Goal: Transaction & Acquisition: Purchase product/service

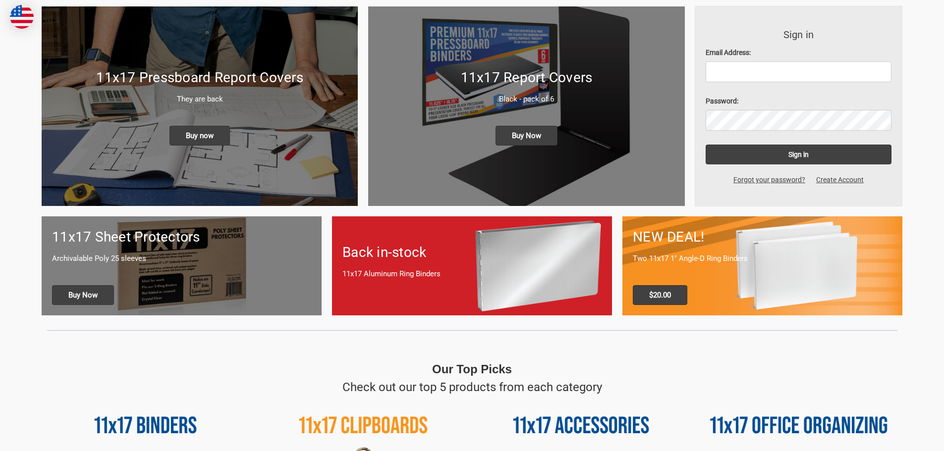
scroll to position [149, 0]
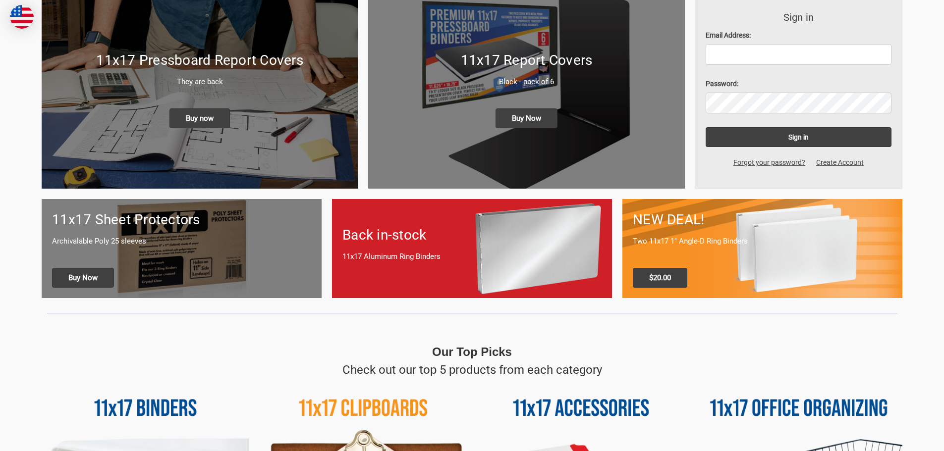
click at [499, 238] on h1 "Back in-stock" at bounding box center [471, 235] width 259 height 21
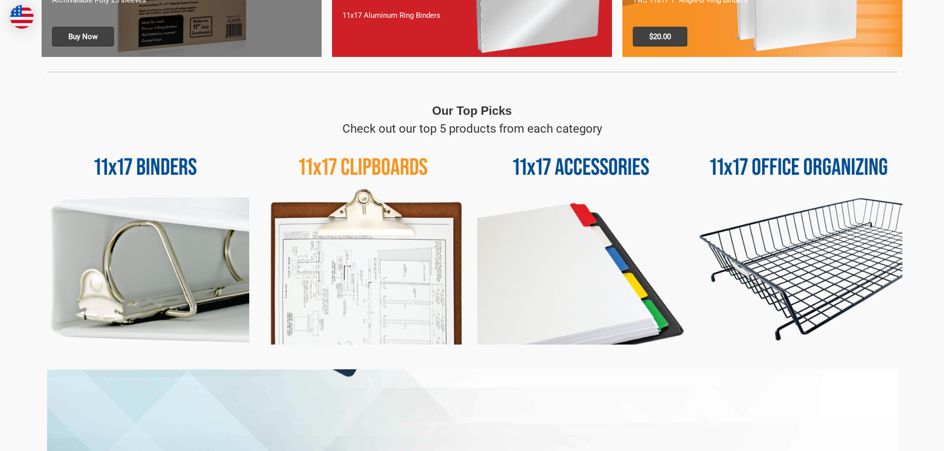
scroll to position [396, 0]
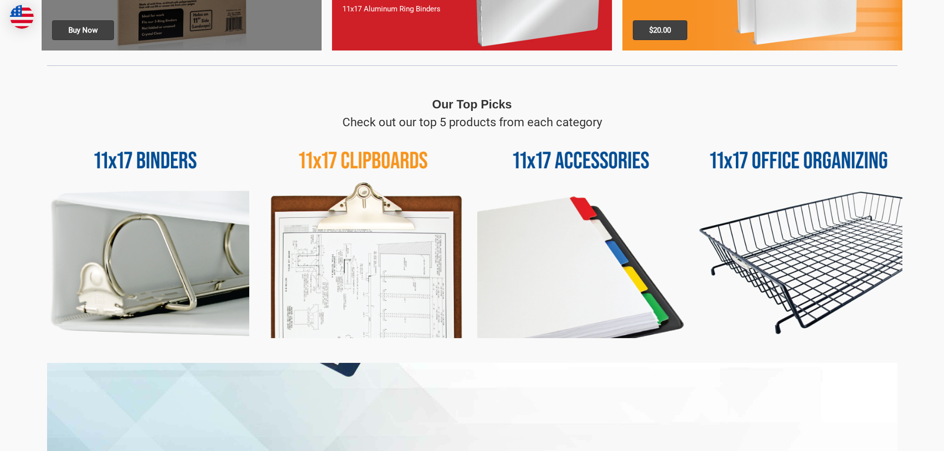
click at [342, 269] on img at bounding box center [364, 235] width 208 height 208
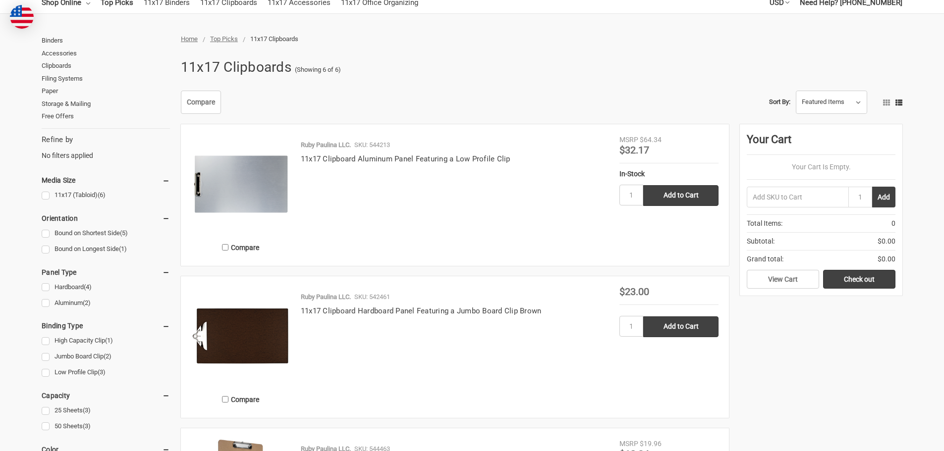
scroll to position [99, 0]
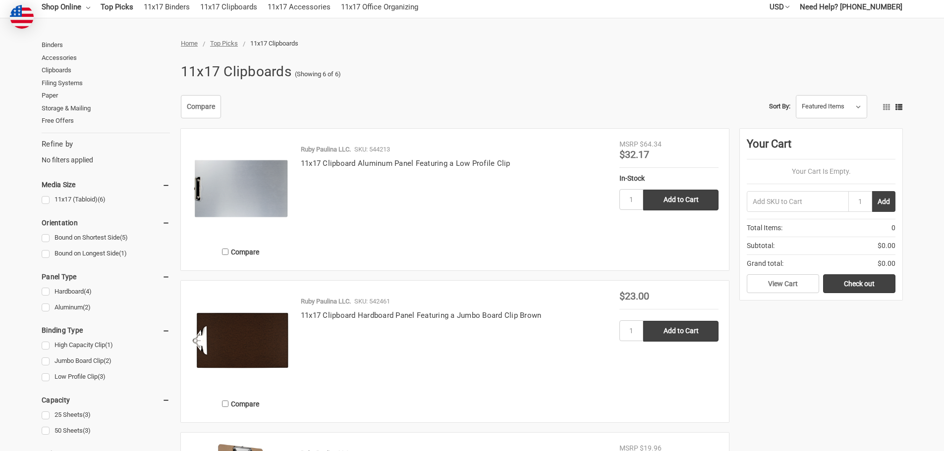
click at [248, 185] on img at bounding box center [240, 188] width 99 height 99
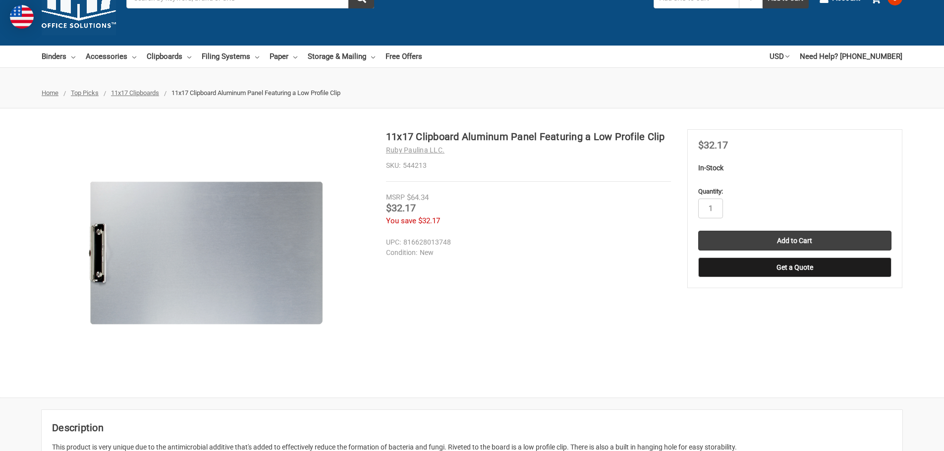
click at [209, 208] on img at bounding box center [206, 253] width 248 height 248
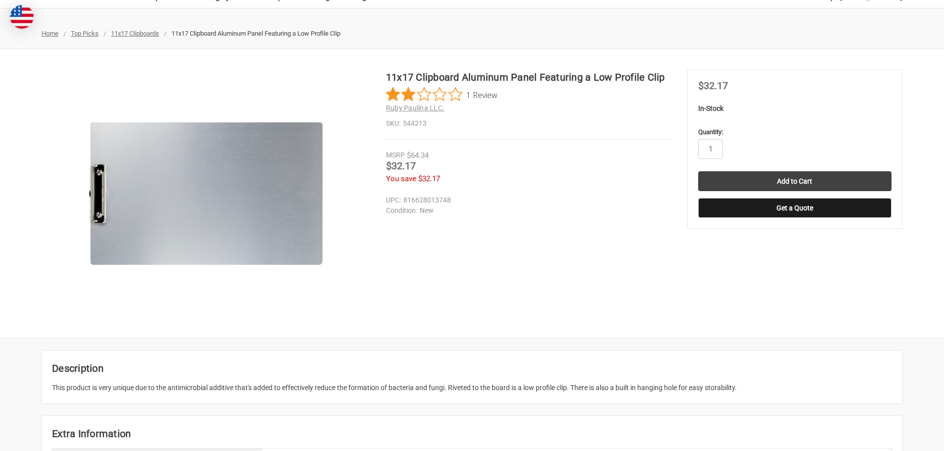
scroll to position [99, 0]
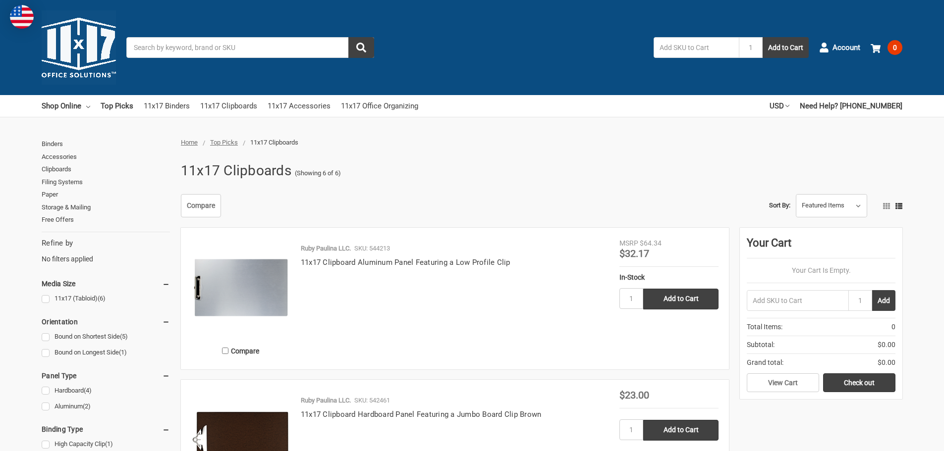
click at [259, 278] on img at bounding box center [240, 287] width 99 height 99
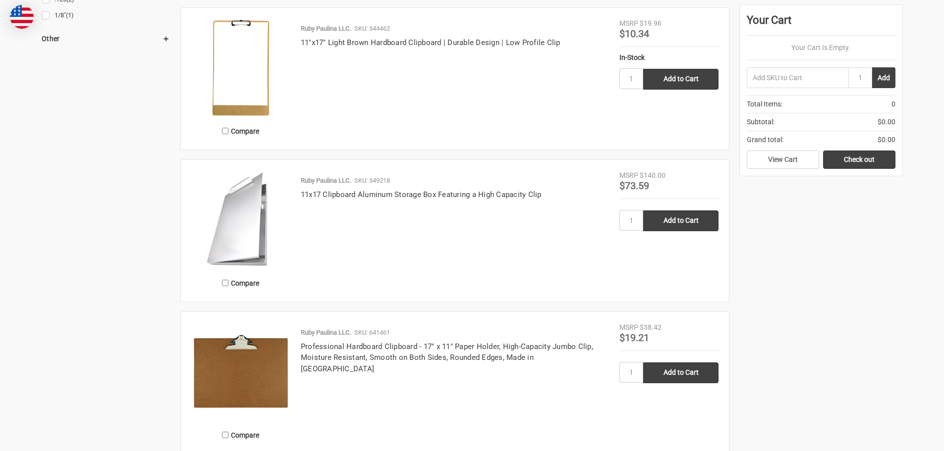
scroll to position [694, 0]
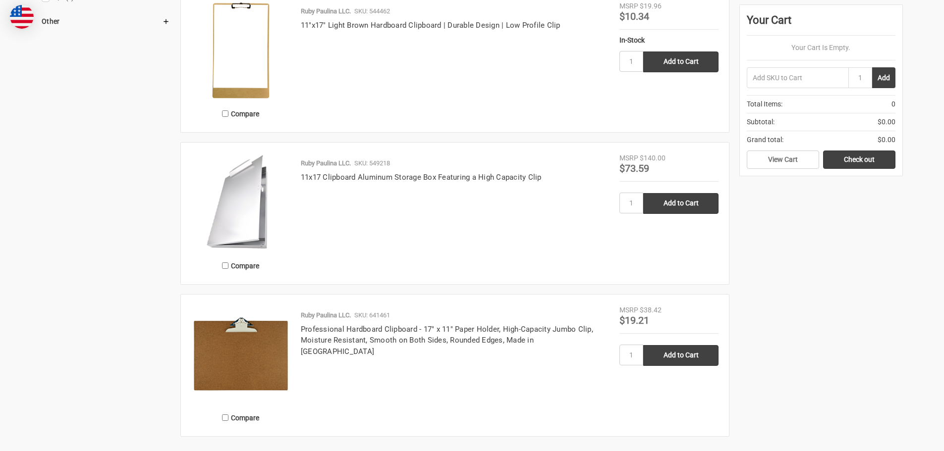
click at [313, 171] on div "Ruby Paulina LLC. SKU: 549218" at bounding box center [455, 165] width 308 height 13
click at [315, 174] on link "11x17 Clipboard Aluminum Storage Box Featuring a High Capacity Clip" at bounding box center [421, 177] width 241 height 9
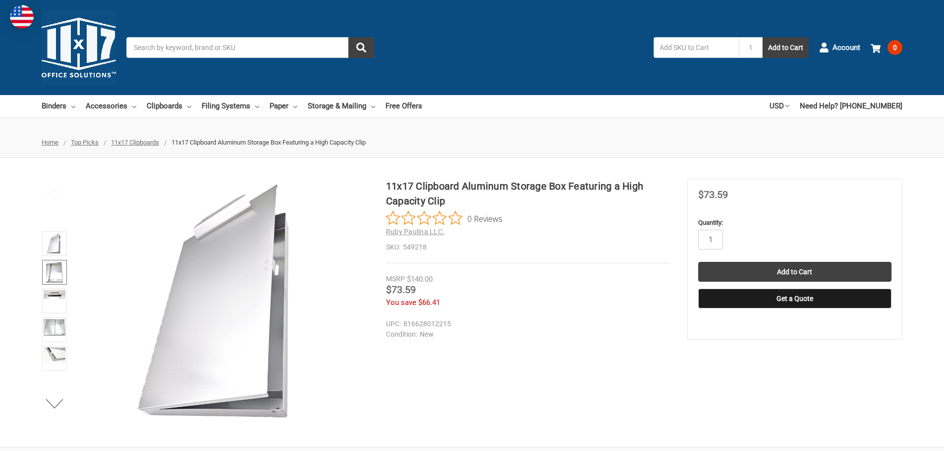
click at [58, 274] on img at bounding box center [54, 273] width 17 height 22
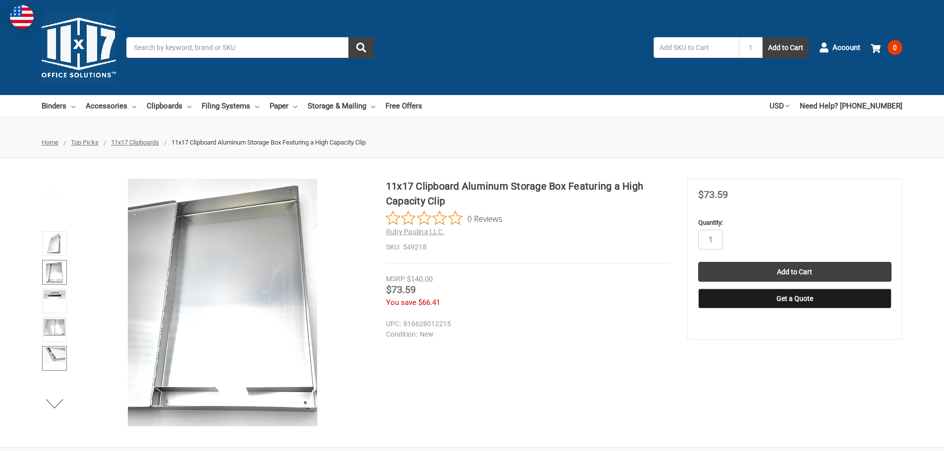
click at [58, 357] on img at bounding box center [55, 355] width 22 height 15
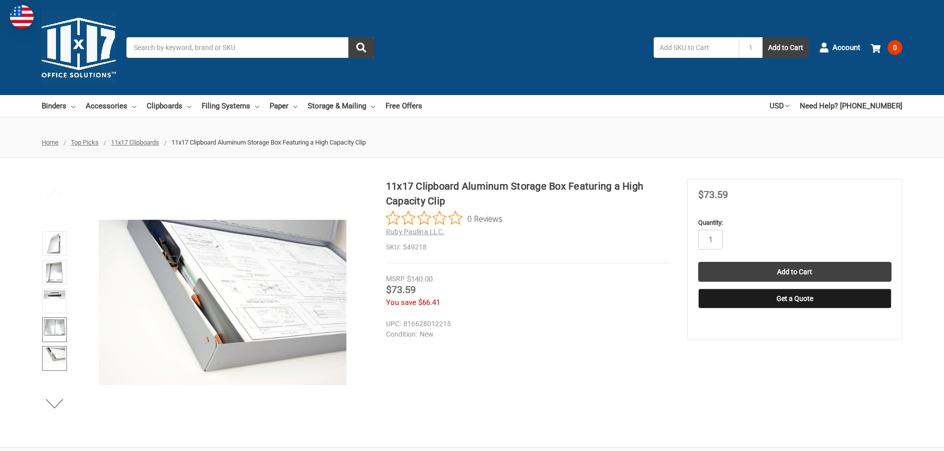
click at [56, 328] on img at bounding box center [55, 327] width 22 height 17
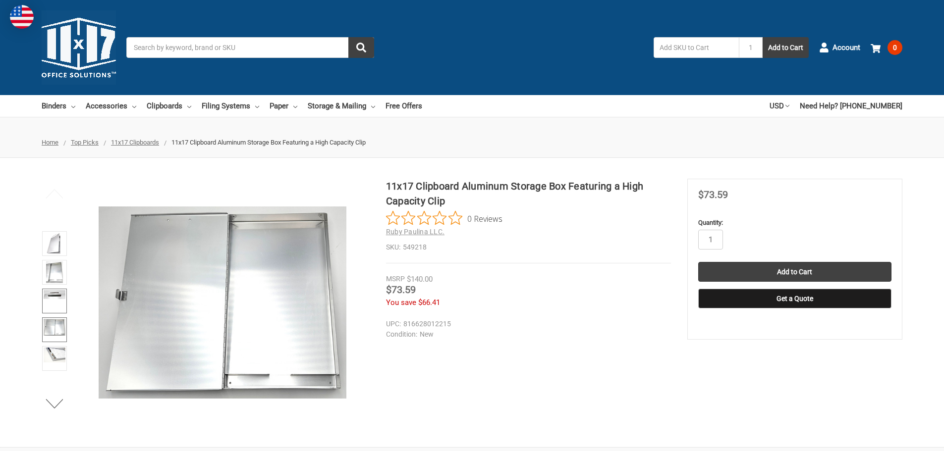
click at [47, 310] on link at bounding box center [54, 301] width 25 height 25
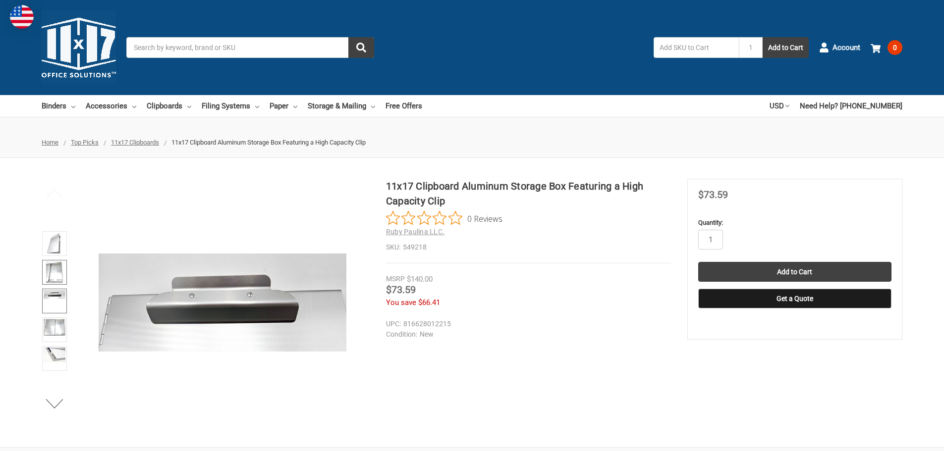
click at [49, 269] on img at bounding box center [54, 273] width 17 height 22
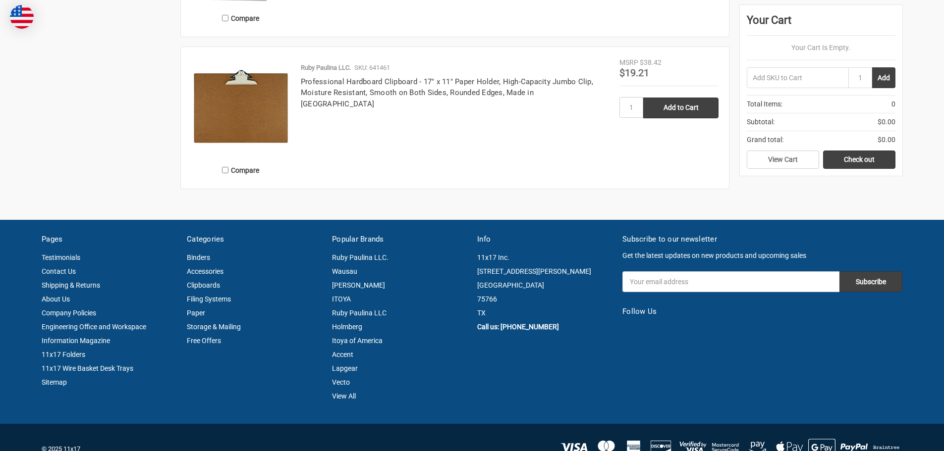
scroll to position [594, 0]
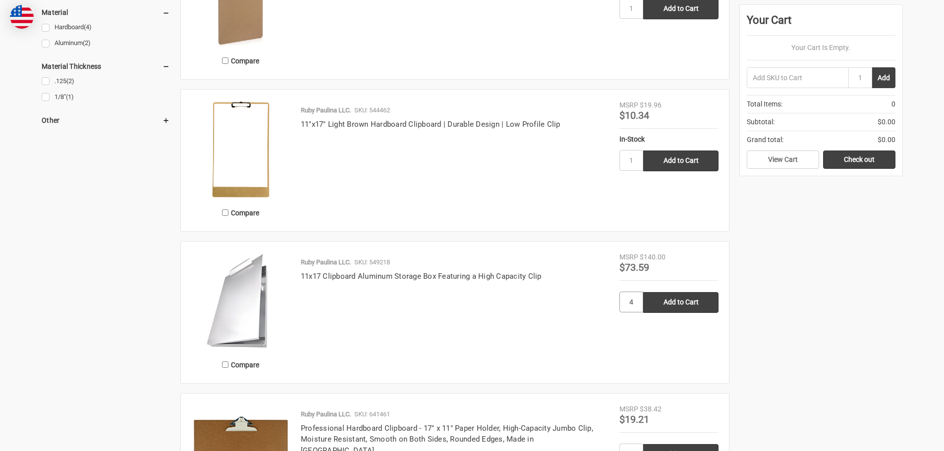
type input "4"
click at [709, 291] on div "4 Add to Cart" at bounding box center [668, 302] width 99 height 32
drag, startPoint x: 696, startPoint y: 312, endPoint x: 690, endPoint y: 311, distance: 7.0
click at [693, 312] on input "Add to Cart" at bounding box center [680, 302] width 75 height 21
type input "Add to Cart"
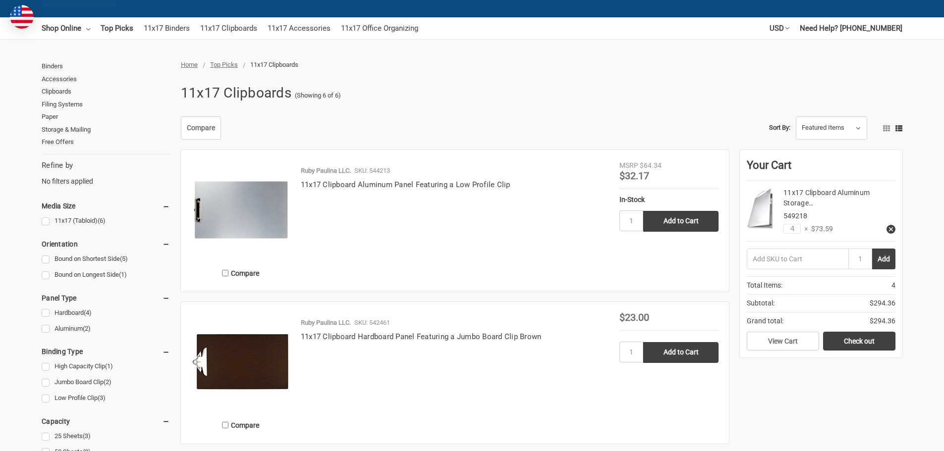
scroll to position [0, 0]
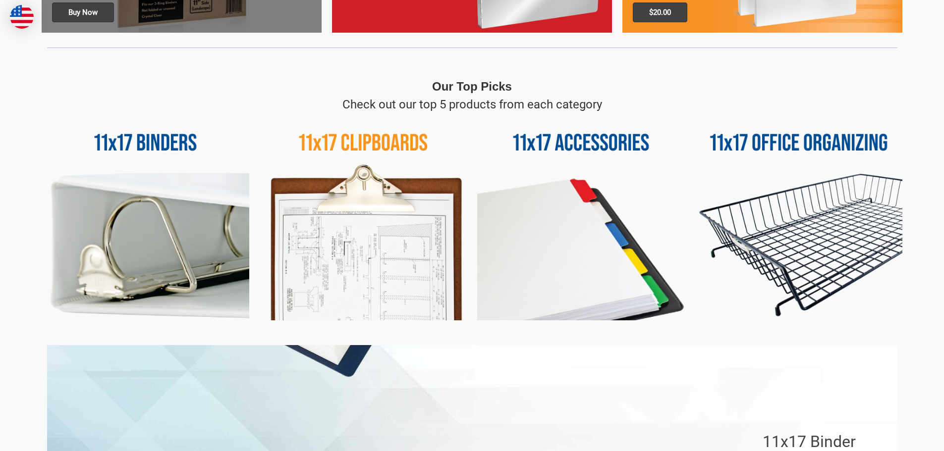
scroll to position [396, 0]
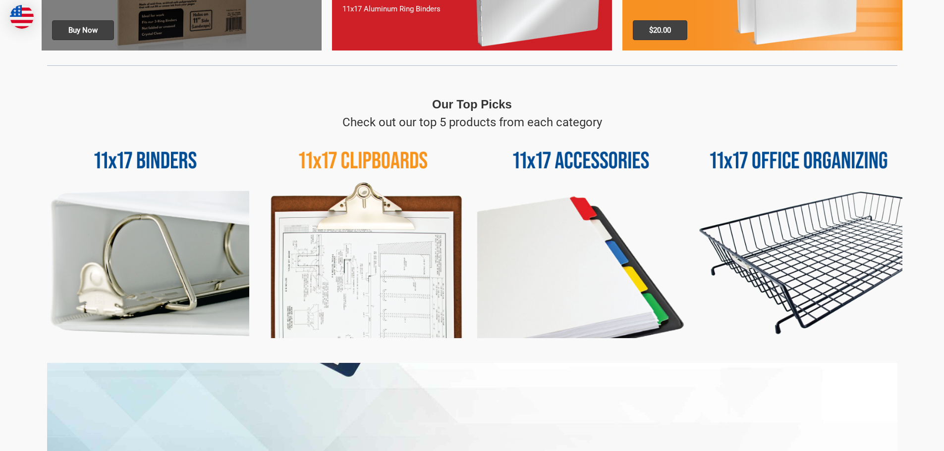
click at [562, 326] on img at bounding box center [581, 235] width 208 height 208
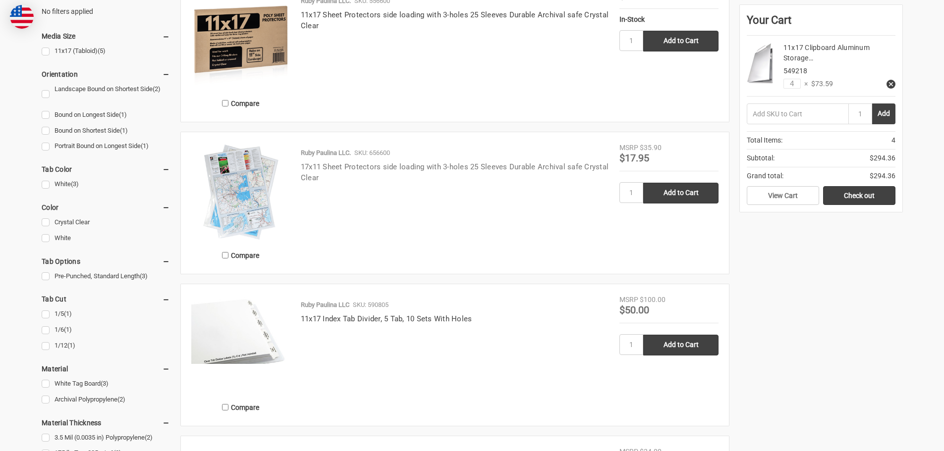
scroll to position [396, 0]
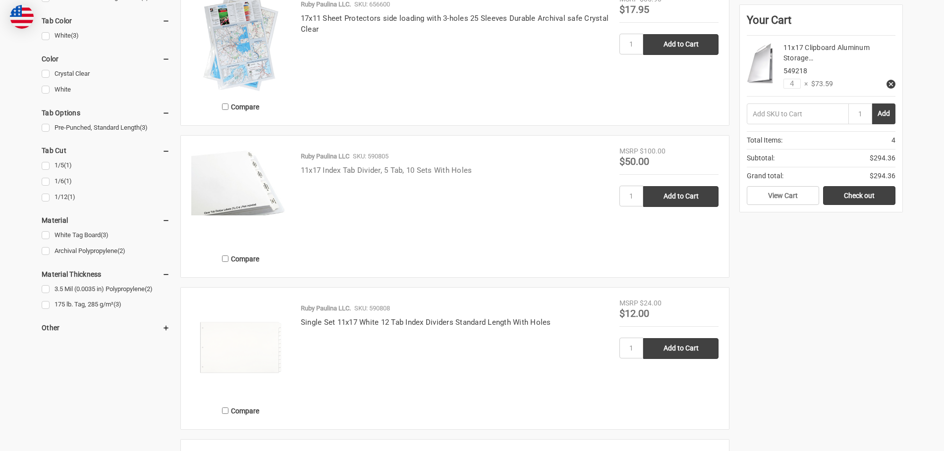
click at [364, 173] on link "11x17 Index Tab Divider, 5 Tab, 10 Sets With Holes" at bounding box center [386, 170] width 171 height 9
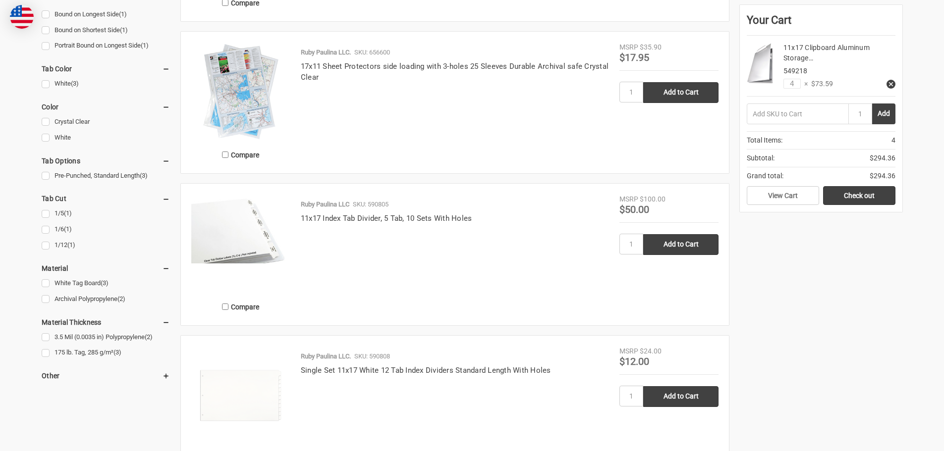
scroll to position [396, 0]
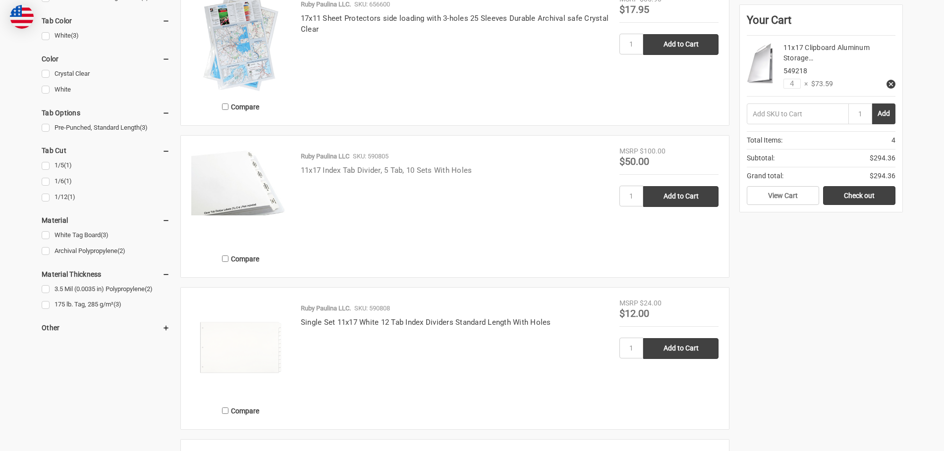
click at [365, 171] on link "11x17 Index Tab Divider, 5 Tab, 10 Sets With Holes" at bounding box center [386, 170] width 171 height 9
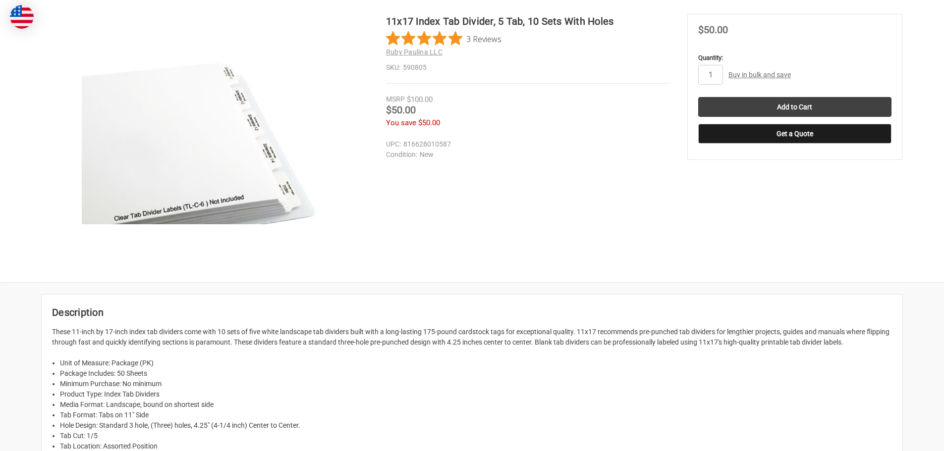
scroll to position [50, 0]
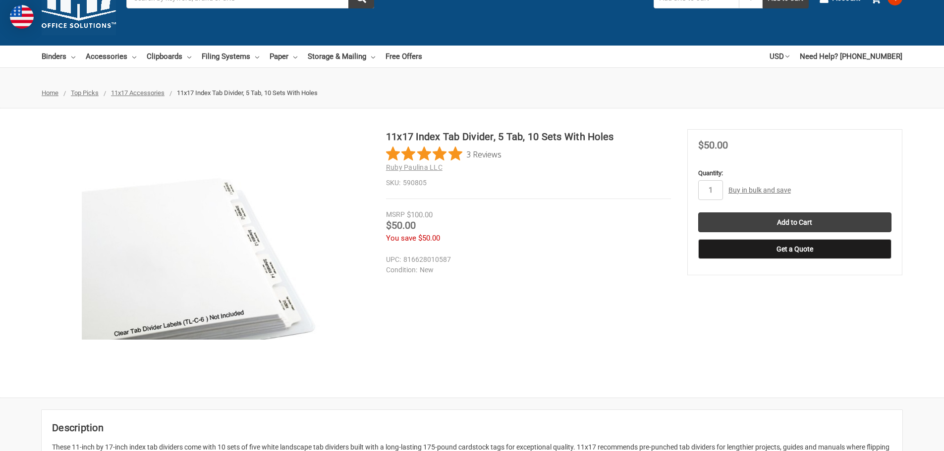
click at [766, 212] on div "in stock Quantity: 1 Bulk Pricing: Buy in bulk and save Bulk discount rates × B…" at bounding box center [794, 211] width 193 height 96
click at [766, 217] on input "Add to Cart" at bounding box center [794, 223] width 193 height 20
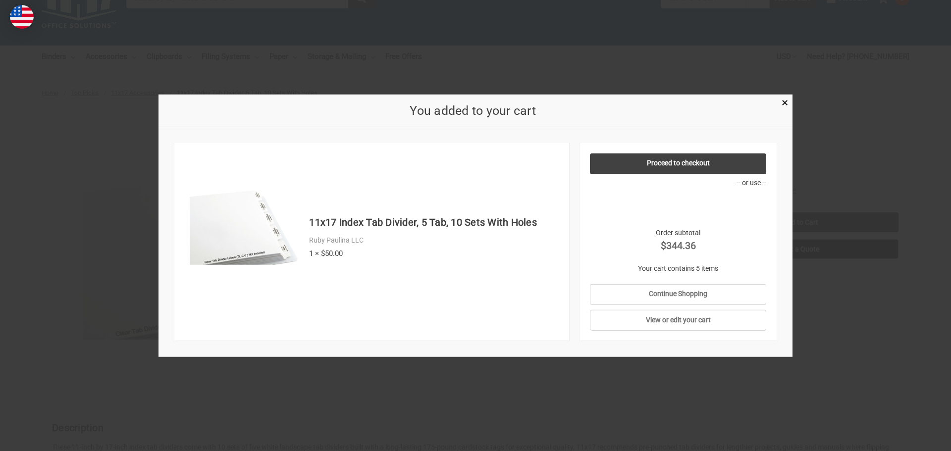
click at [214, 93] on div at bounding box center [475, 225] width 951 height 451
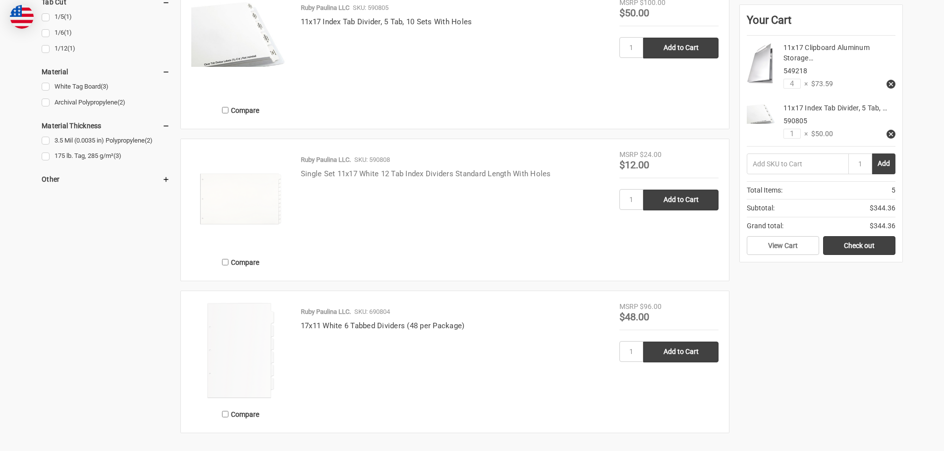
click at [380, 176] on link "Single Set 11x17 White 12 Tab Index Dividers Standard Length With Holes" at bounding box center [426, 173] width 250 height 9
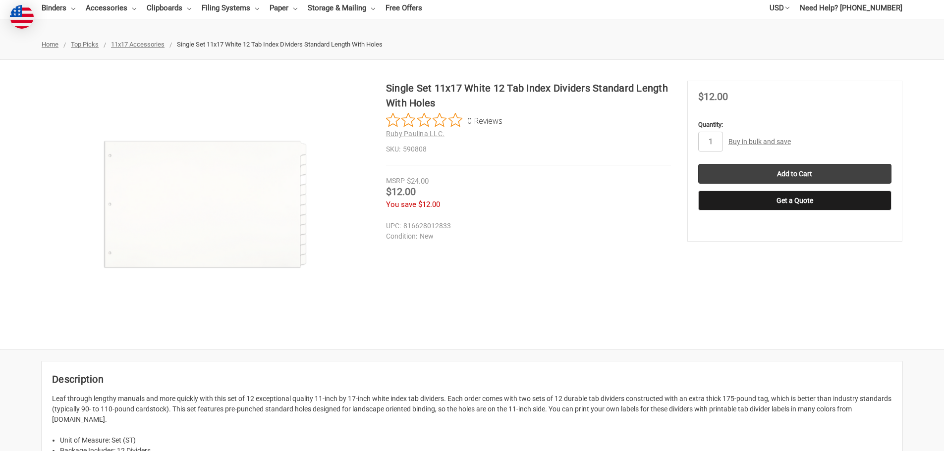
scroll to position [99, 0]
click at [265, 202] on img at bounding box center [145, 209] width 634 height 634
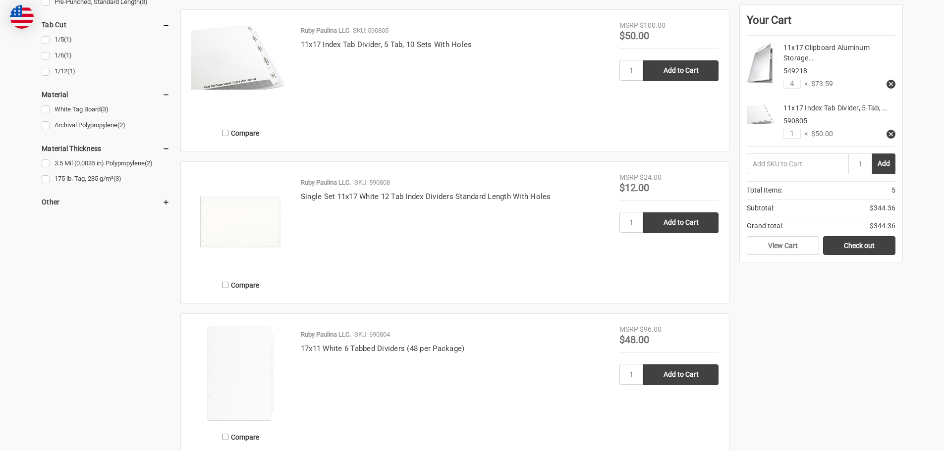
scroll to position [594, 0]
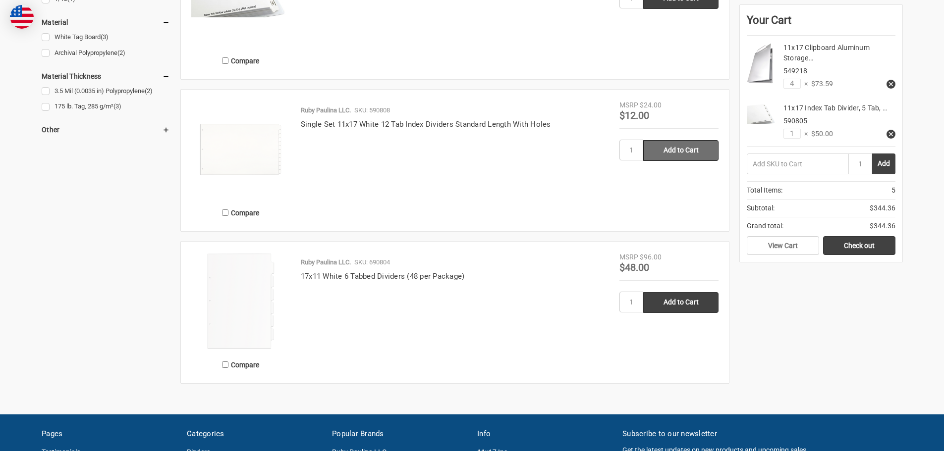
click at [678, 145] on input "Add to Cart" at bounding box center [680, 150] width 75 height 21
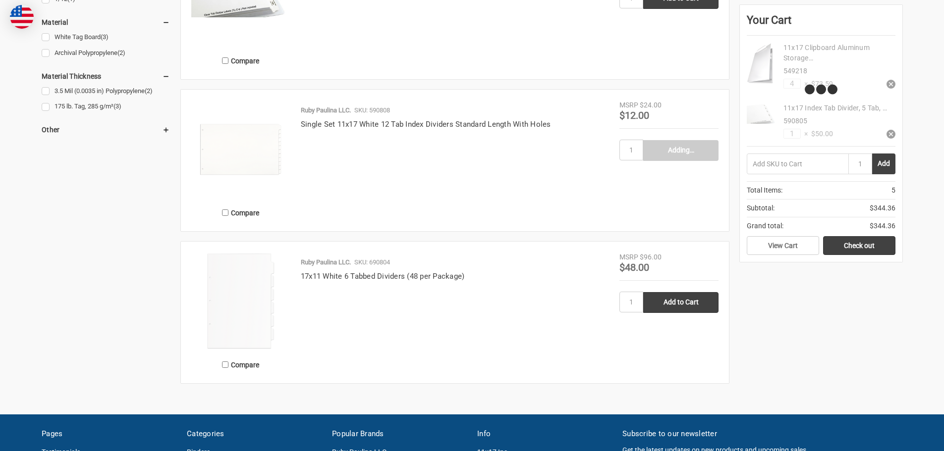
type input "Add to Cart"
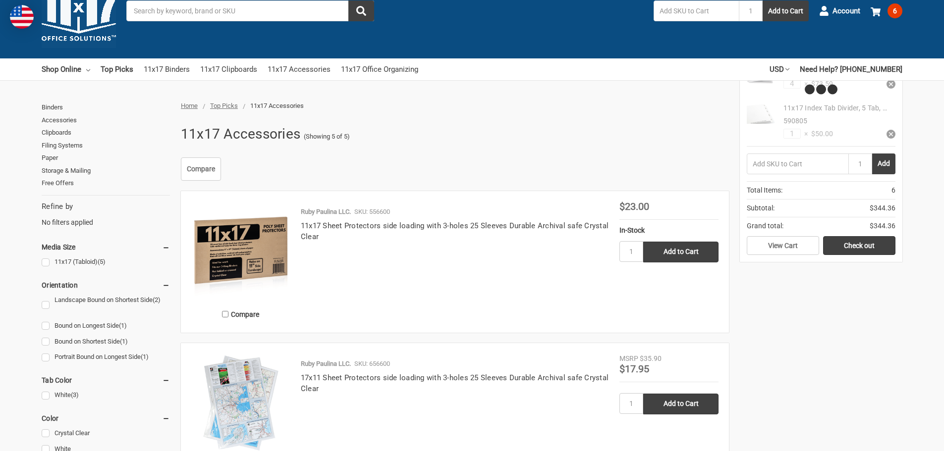
scroll to position [0, 0]
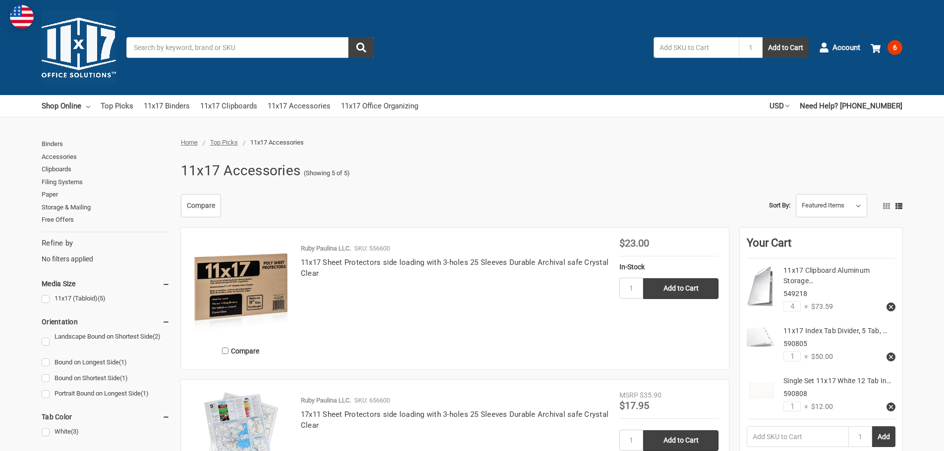
click at [123, 104] on link "Top Picks" at bounding box center [117, 106] width 33 height 22
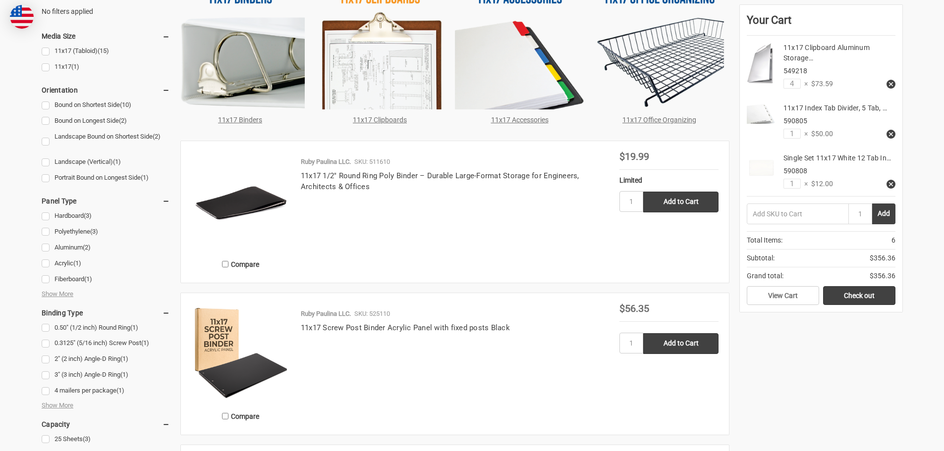
click at [665, 68] on img at bounding box center [658, 44] width 129 height 129
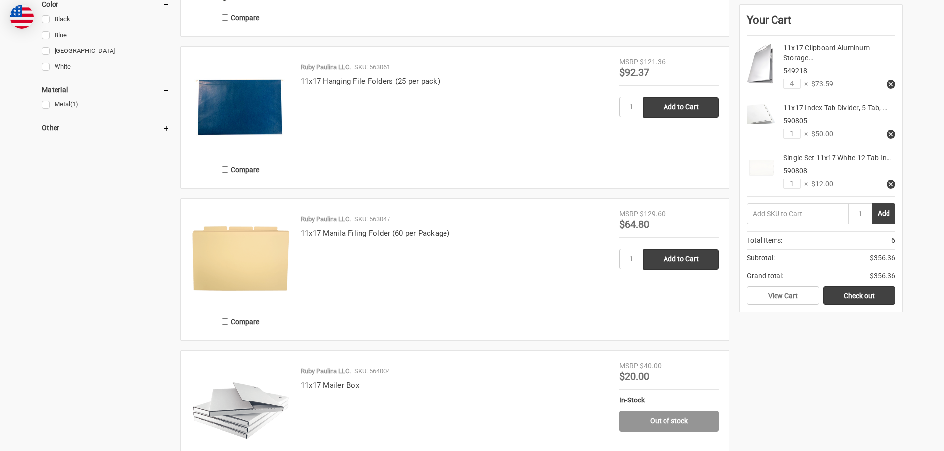
scroll to position [644, 0]
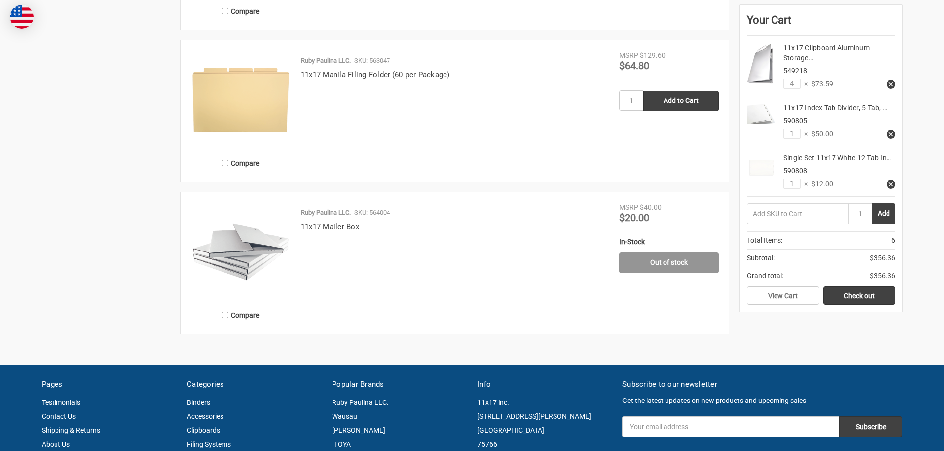
click at [370, 81] on div "Ruby Paulina LLC. SKU: 563047 11x17 Manila Filing Folder (60 per Package)" at bounding box center [454, 113] width 329 height 115
click at [372, 79] on h4 "11x17 Manila Filing Folder (60 per Package)" at bounding box center [455, 74] width 308 height 11
click at [365, 75] on link "11x17 Manila Filing Folder (60 per Package)" at bounding box center [375, 74] width 149 height 9
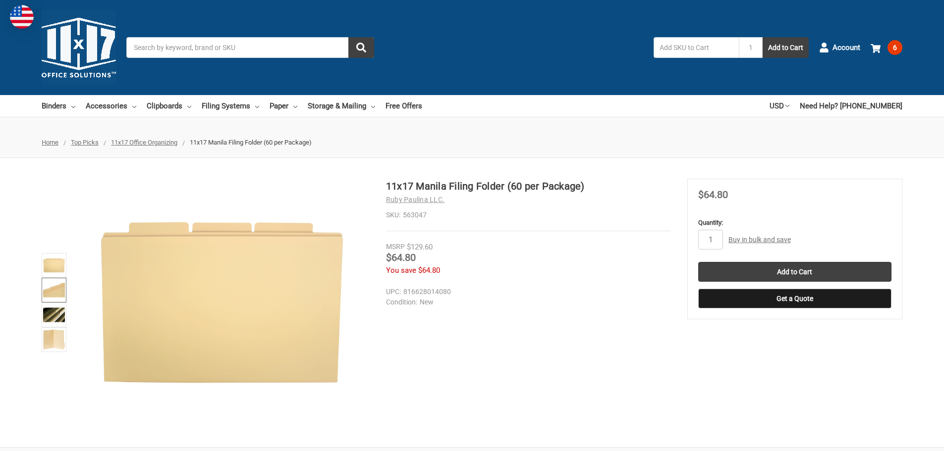
click at [48, 290] on img at bounding box center [54, 290] width 22 height 22
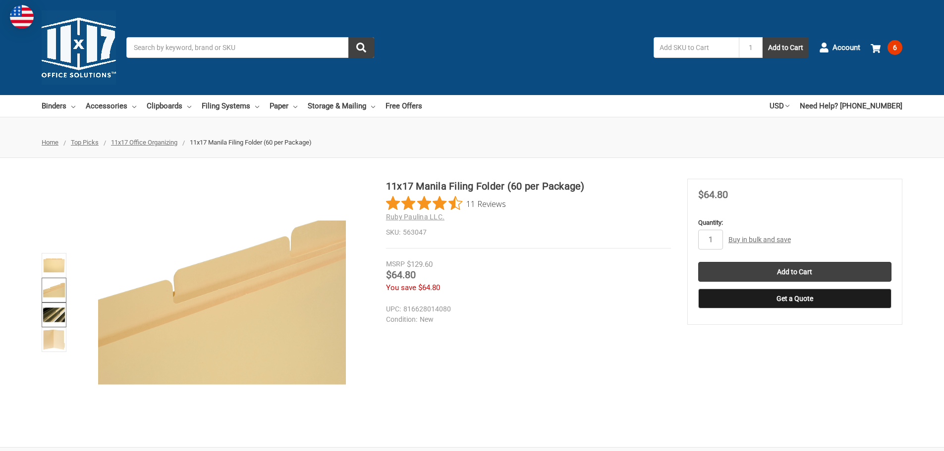
click at [49, 309] on img at bounding box center [54, 315] width 22 height 22
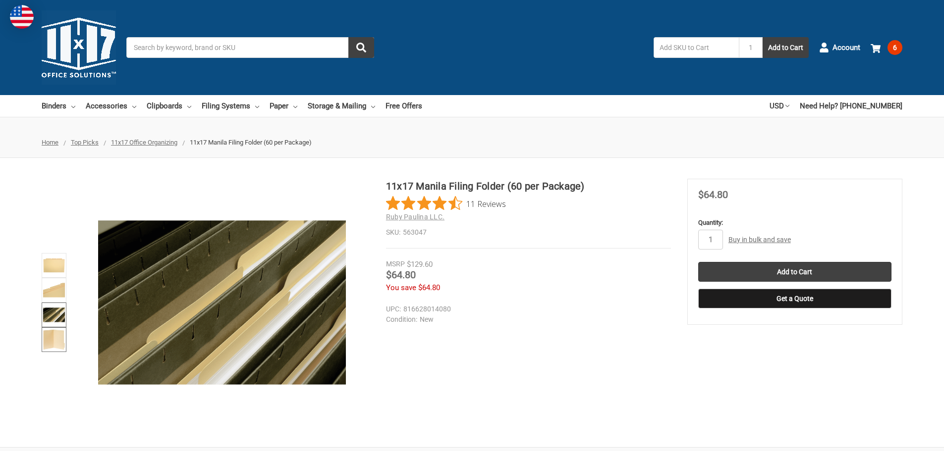
click at [42, 330] on link at bounding box center [54, 339] width 25 height 25
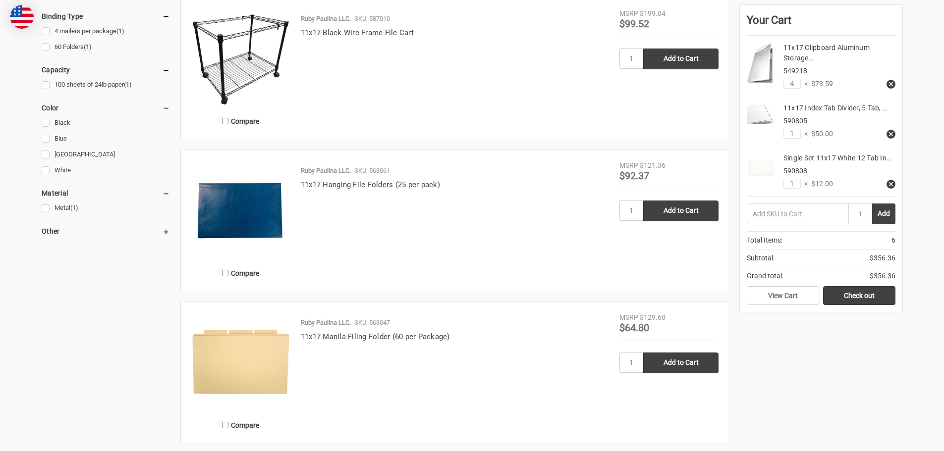
scroll to position [347, 0]
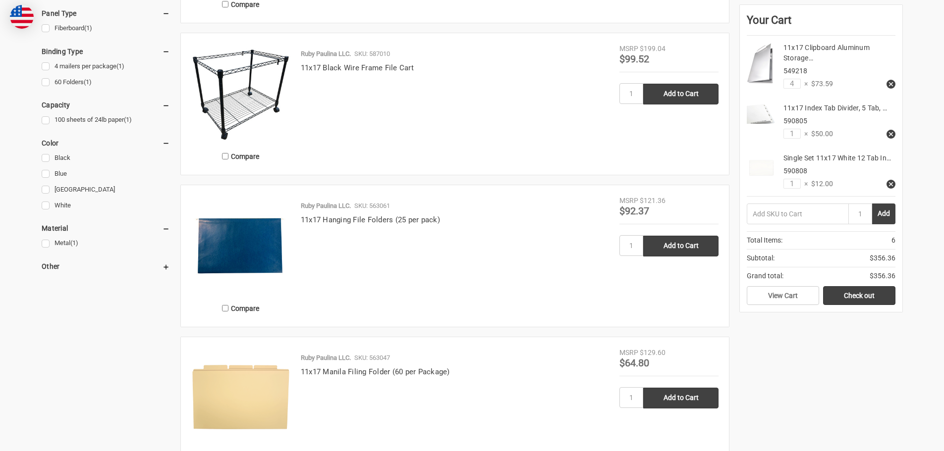
click at [338, 214] on h4 "11x17 Hanging File Folders (25 per pack)" at bounding box center [455, 219] width 308 height 11
click at [335, 221] on link "11x17 Hanging File Folders (25 per pack)" at bounding box center [370, 219] width 139 height 9
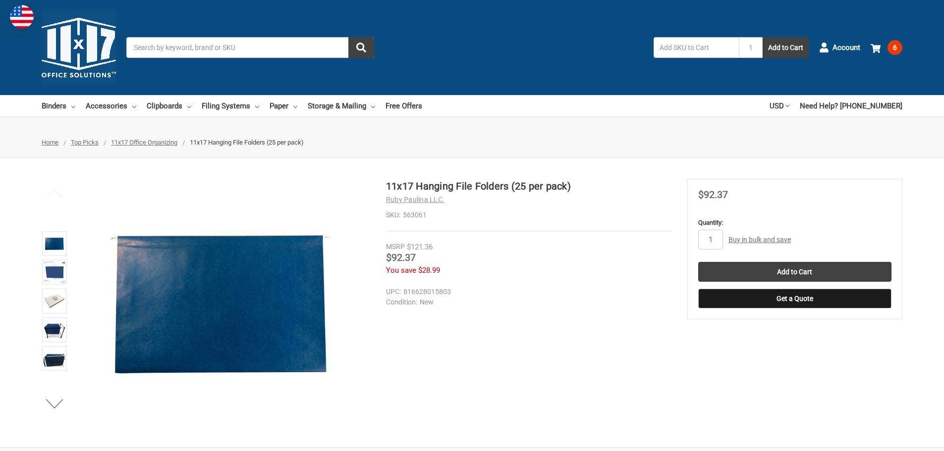
click at [61, 263] on img at bounding box center [55, 273] width 22 height 22
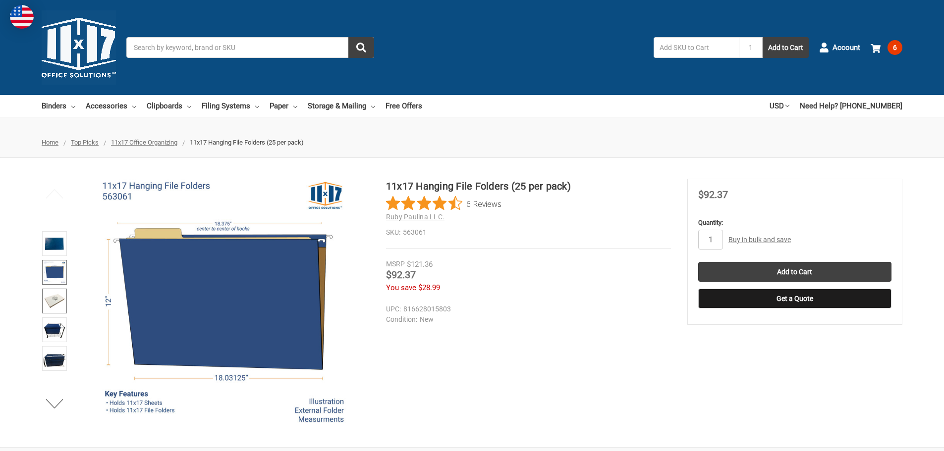
click at [58, 300] on img at bounding box center [55, 301] width 22 height 22
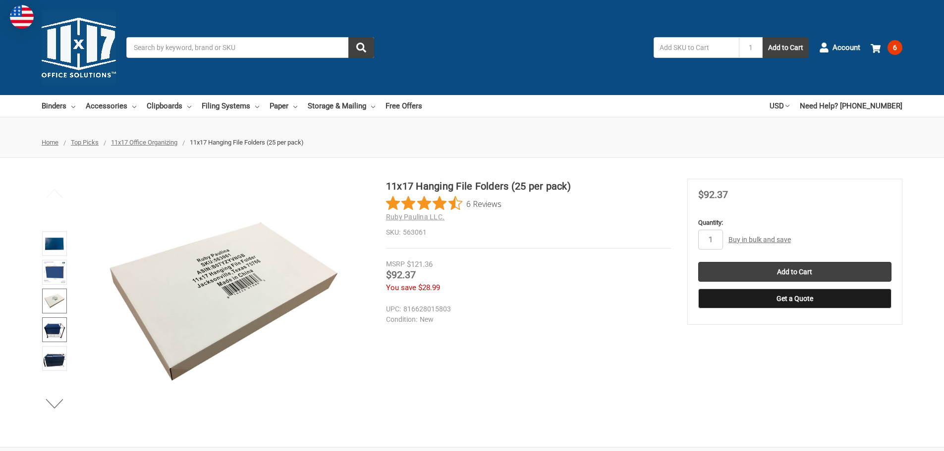
click at [56, 320] on img at bounding box center [55, 330] width 22 height 22
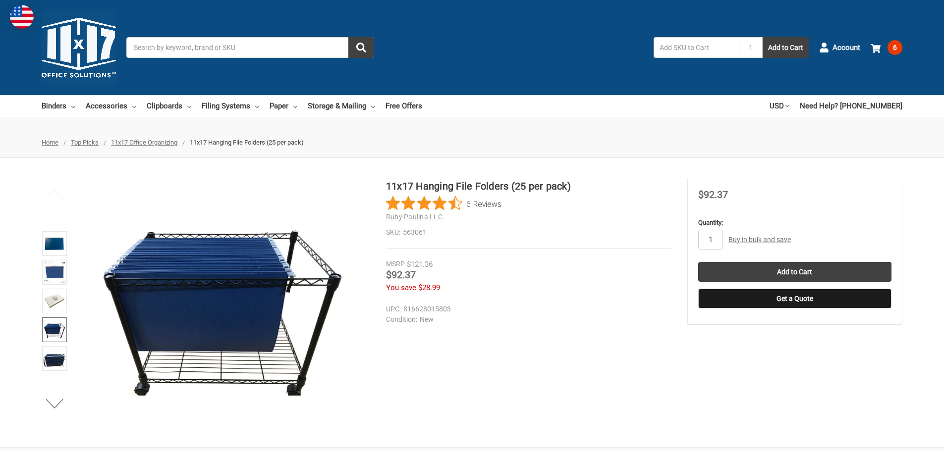
click at [55, 332] on img at bounding box center [55, 330] width 22 height 22
click at [52, 356] on img at bounding box center [55, 359] width 22 height 22
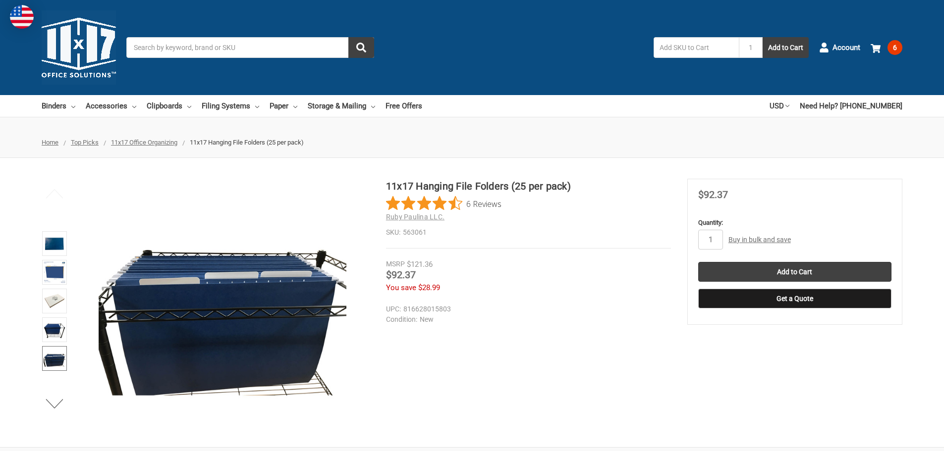
click at [52, 356] on img at bounding box center [55, 359] width 22 height 22
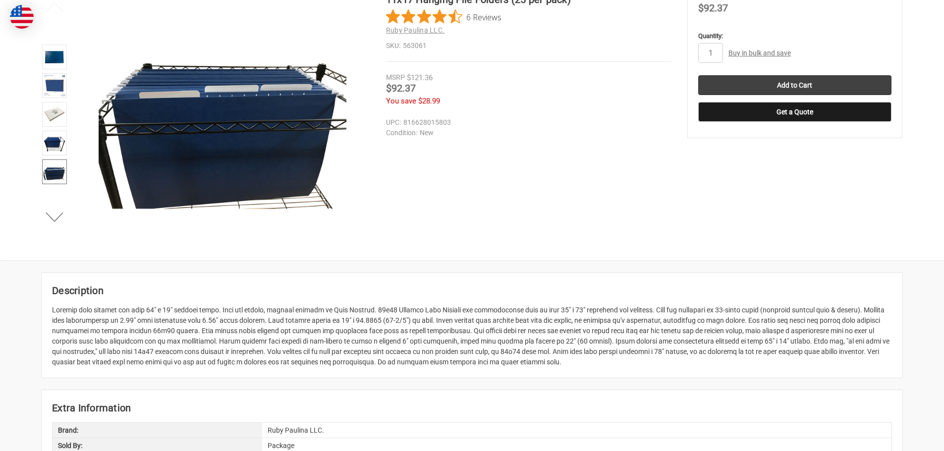
scroll to position [99, 0]
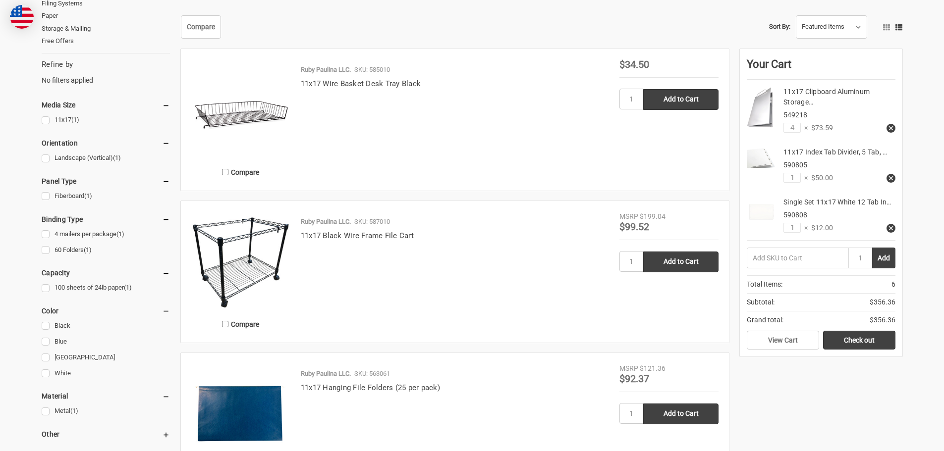
scroll to position [149, 0]
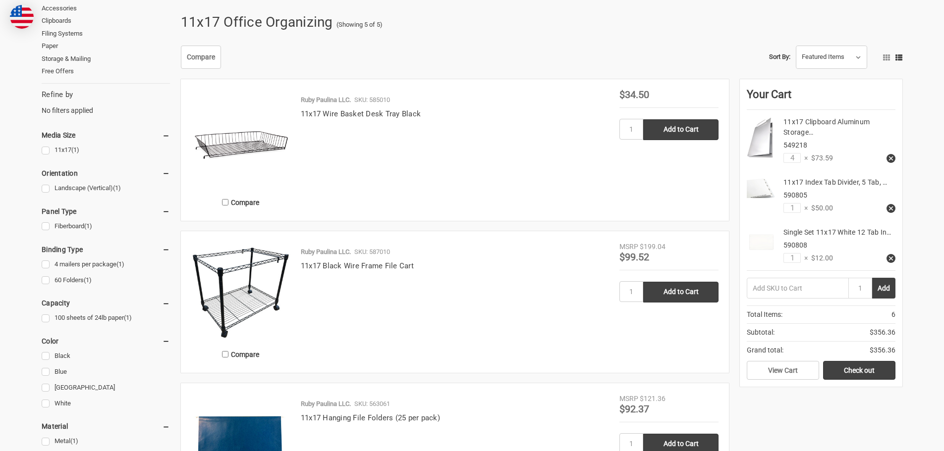
click at [331, 276] on div "Ruby Paulina LLC. SKU: 587010 11x17 Black Wire Frame File Cart" at bounding box center [454, 304] width 329 height 115
click at [331, 268] on link "11x17 Black Wire Frame File Cart" at bounding box center [357, 266] width 113 height 9
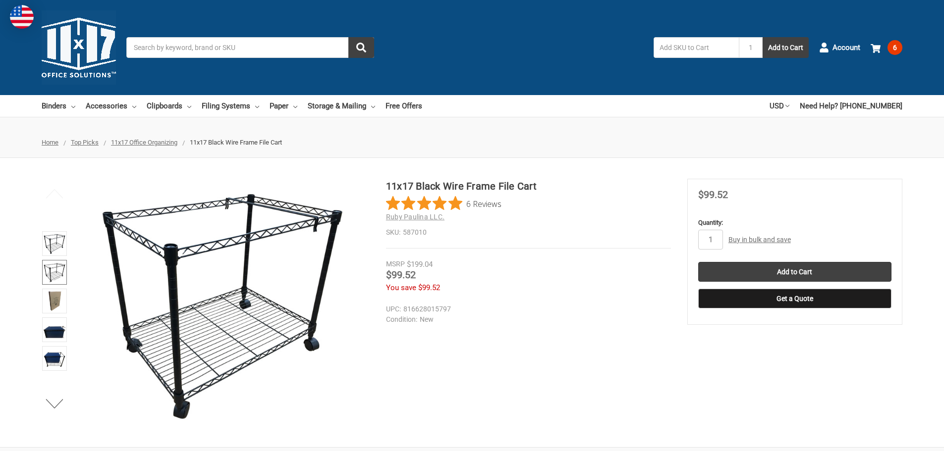
click at [56, 276] on img at bounding box center [55, 273] width 22 height 22
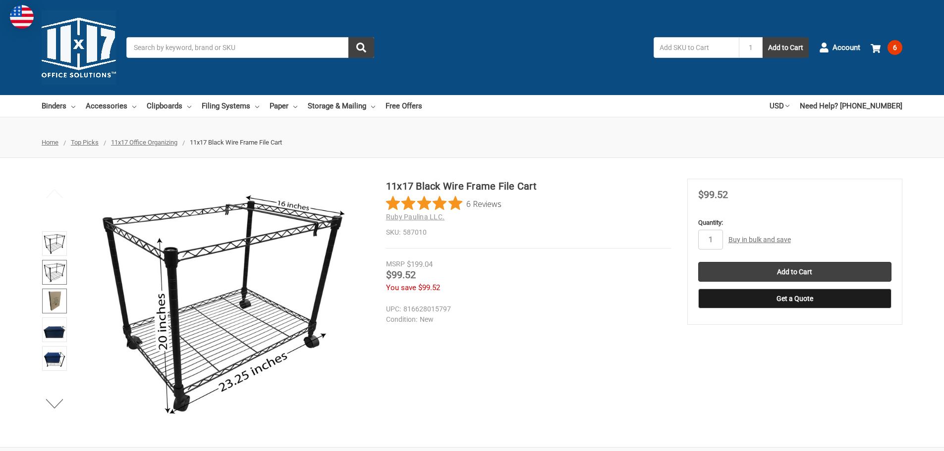
click at [60, 303] on img at bounding box center [55, 301] width 22 height 22
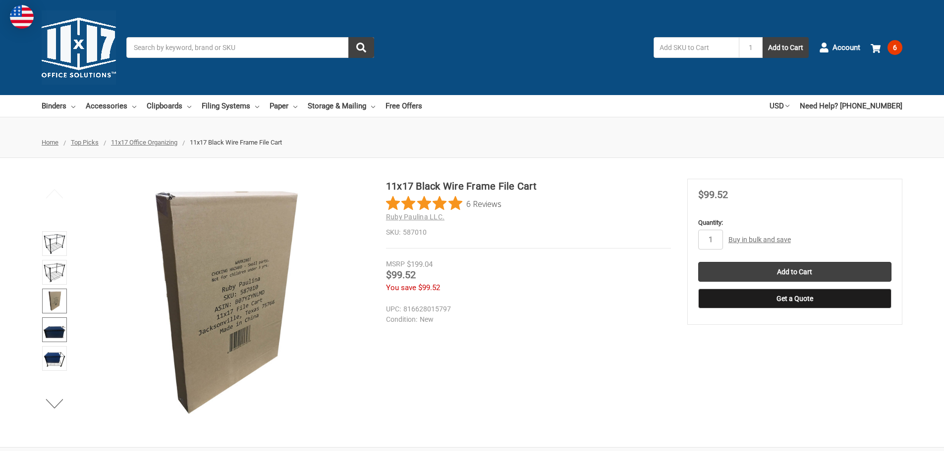
click at [61, 325] on img at bounding box center [55, 330] width 22 height 22
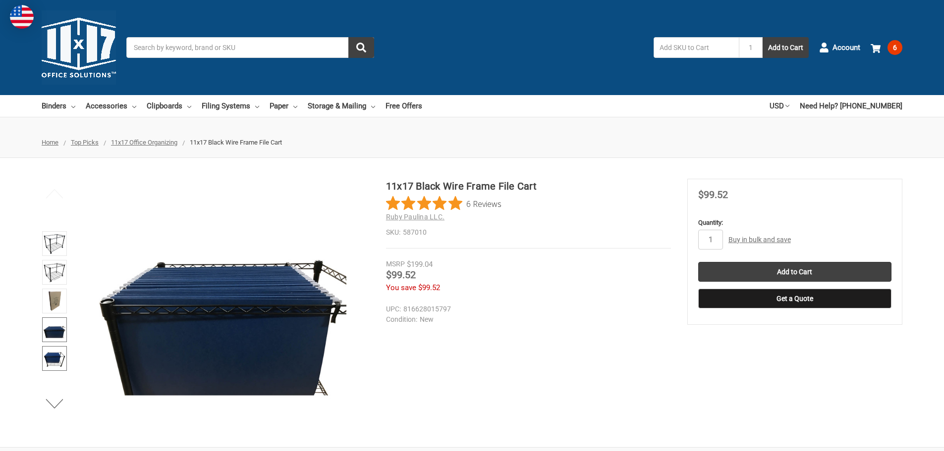
click at [61, 352] on img at bounding box center [55, 359] width 22 height 22
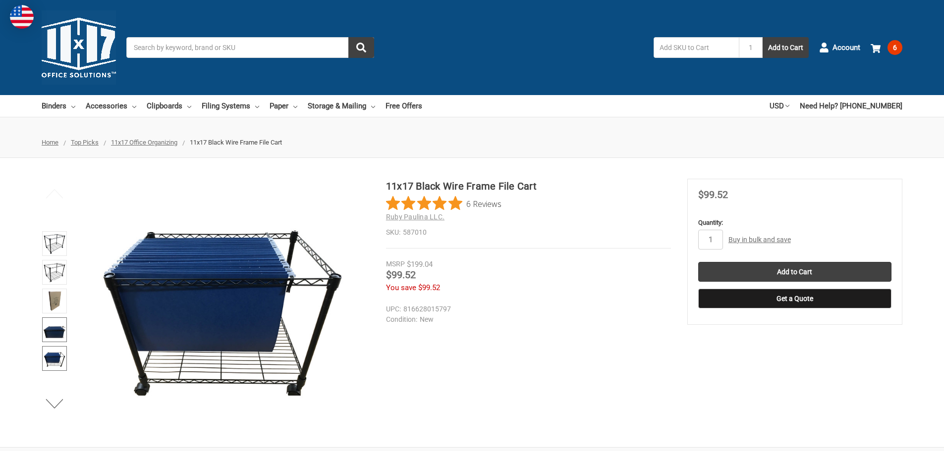
click at [59, 333] on img at bounding box center [55, 330] width 22 height 22
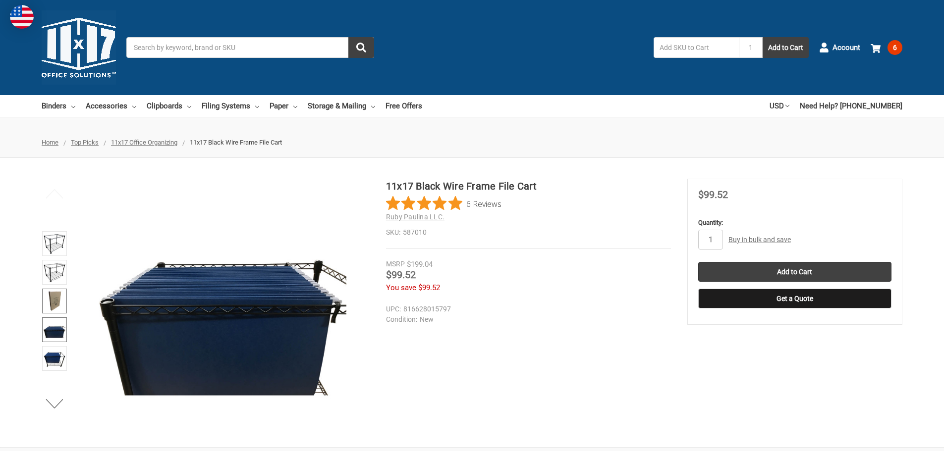
click at [59, 311] on img at bounding box center [55, 301] width 22 height 22
